Goal: Task Accomplishment & Management: Manage account settings

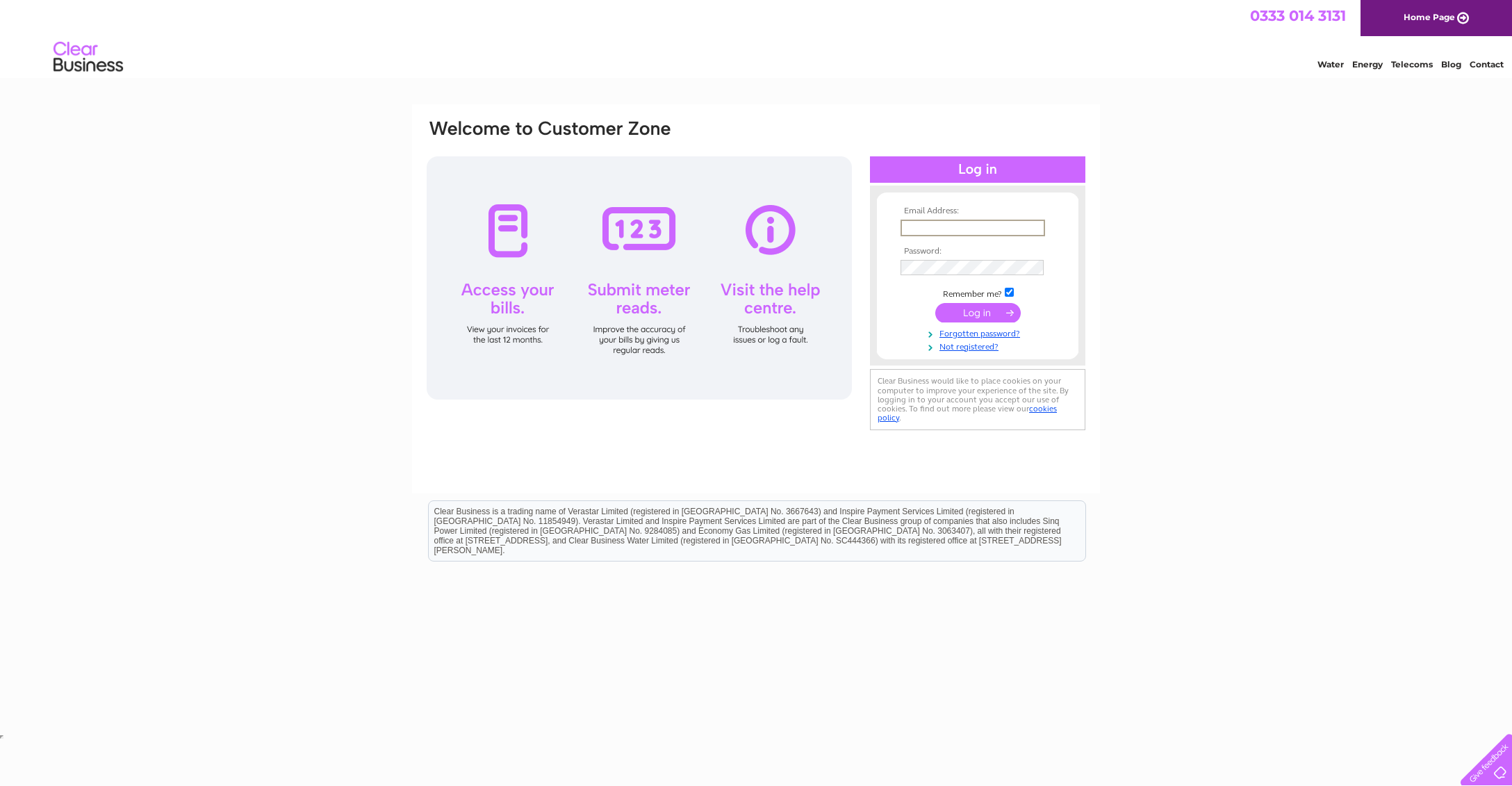
click at [951, 228] on input "text" at bounding box center [973, 228] width 145 height 17
type input "martin.tennant@cvcarmichael.com"
click at [986, 314] on input "submit" at bounding box center [978, 311] width 86 height 19
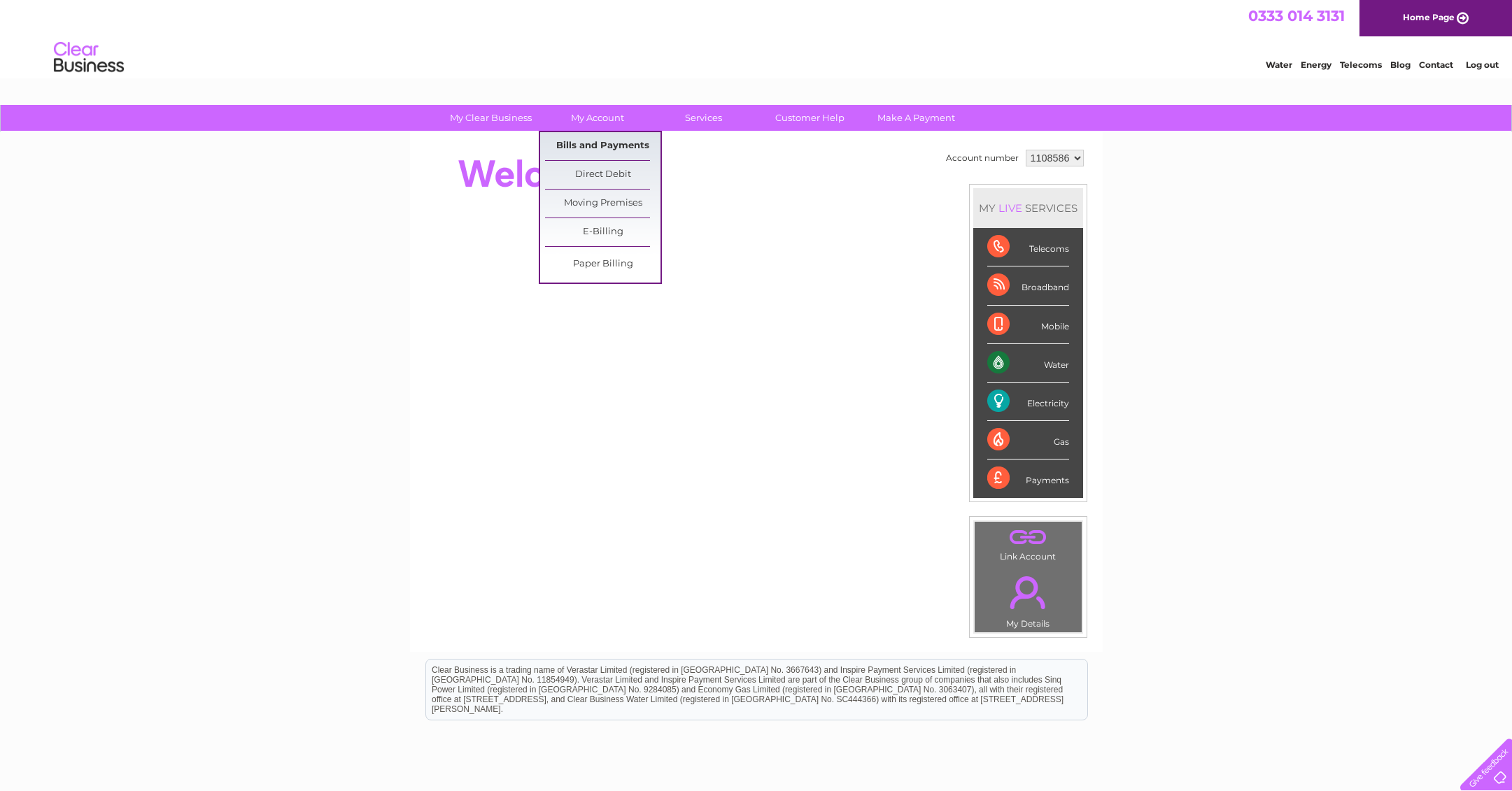
click at [579, 145] on link "Bills and Payments" at bounding box center [602, 147] width 115 height 28
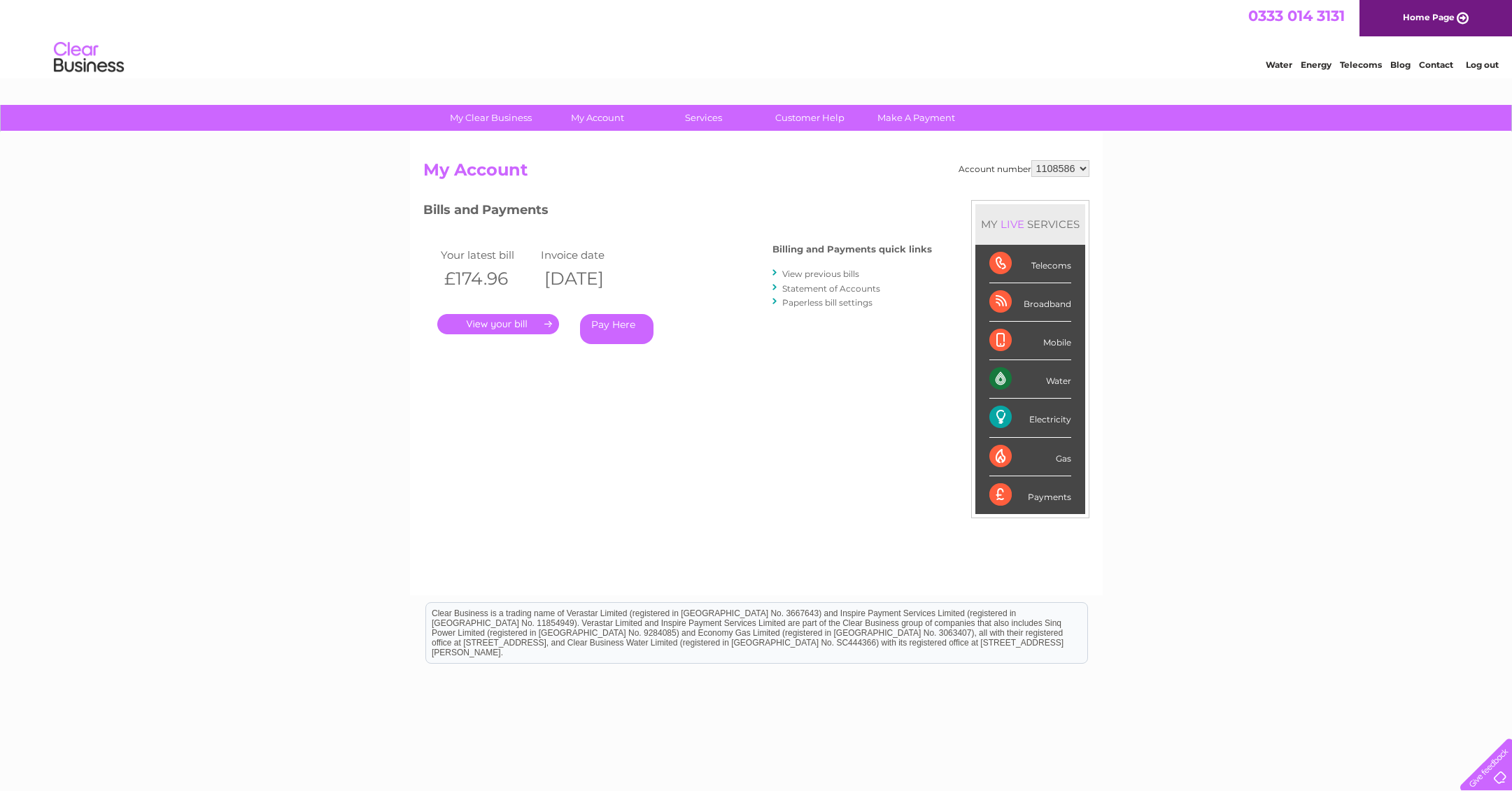
click at [535, 321] on link "." at bounding box center [499, 324] width 122 height 20
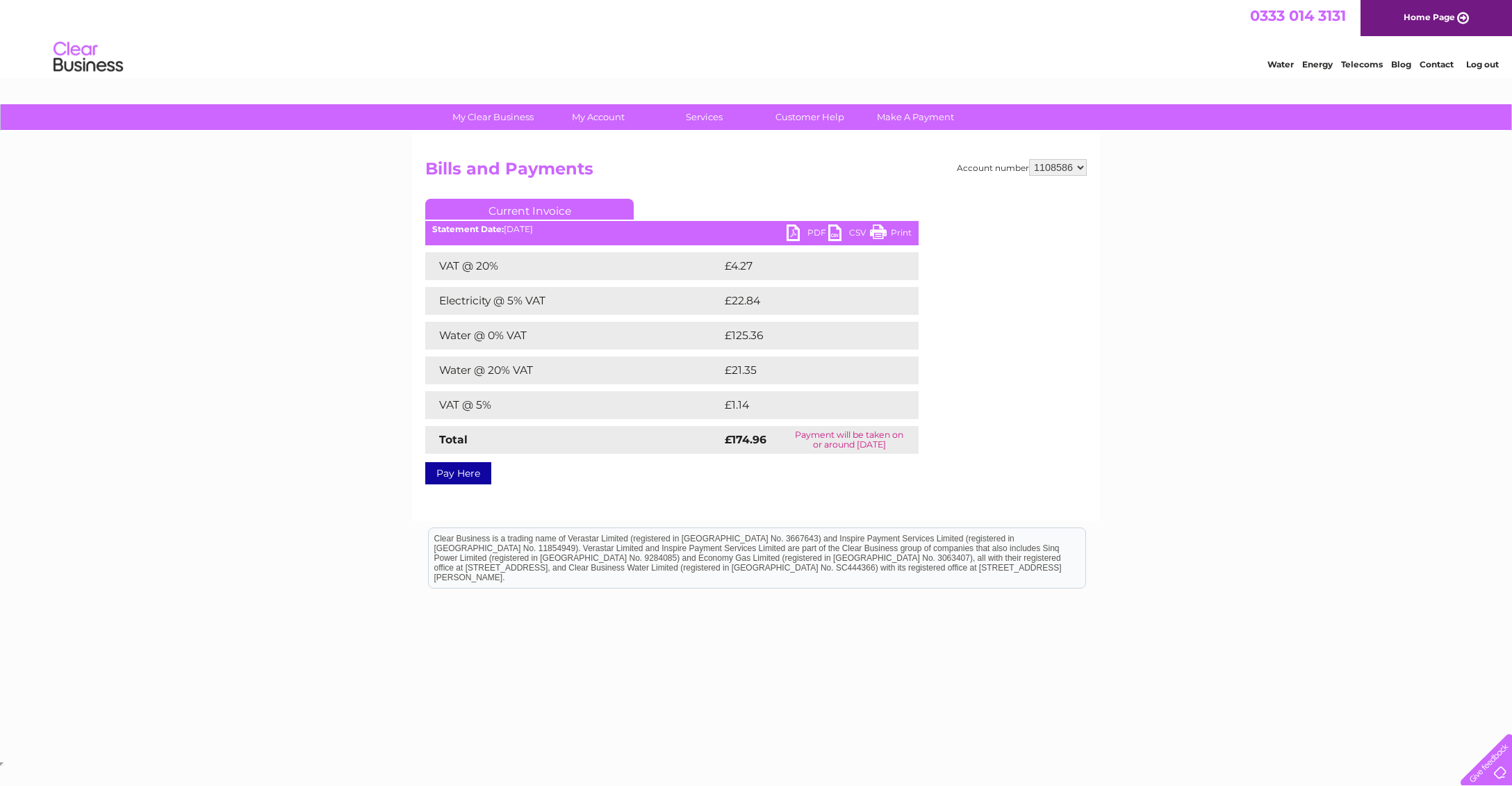
click at [898, 229] on link "Print" at bounding box center [890, 234] width 41 height 20
click at [798, 234] on link "PDF" at bounding box center [807, 234] width 41 height 20
click at [1479, 67] on link "Log out" at bounding box center [1482, 64] width 33 height 10
